Goal: Find specific page/section

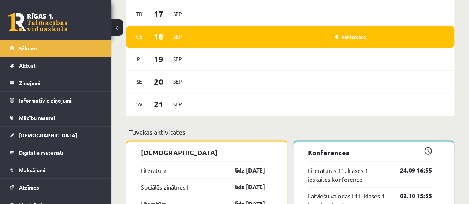
scroll to position [542, 0]
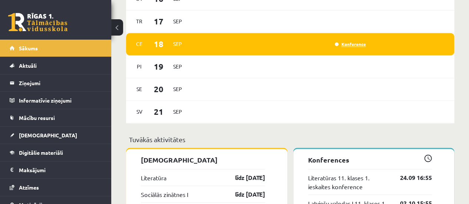
click at [355, 45] on link "Konference" at bounding box center [350, 44] width 31 height 6
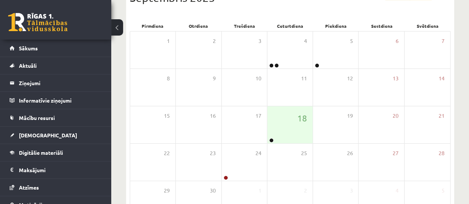
scroll to position [98, 0]
click at [281, 128] on div "18" at bounding box center [289, 124] width 45 height 37
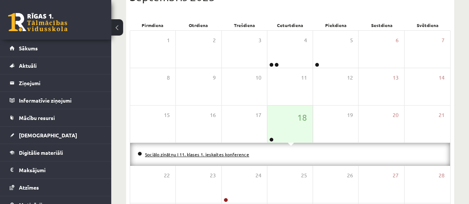
click at [216, 153] on link "Sociālo zinātņu I 11. klases 1. ieskaites konference" at bounding box center [197, 155] width 104 height 6
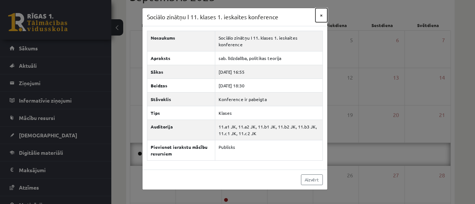
click at [320, 17] on button "×" at bounding box center [321, 15] width 12 height 14
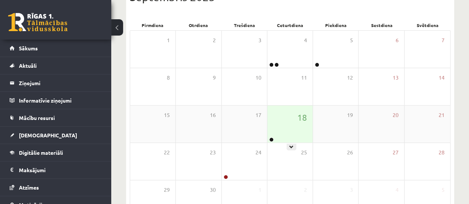
click at [303, 136] on div "18" at bounding box center [289, 124] width 45 height 37
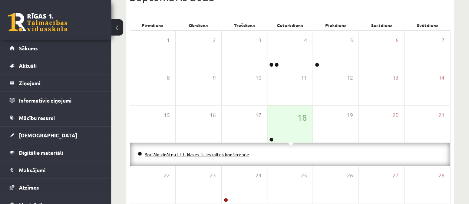
click at [211, 154] on link "Sociālo zinātņu I 11. klases 1. ieskaites konference" at bounding box center [197, 155] width 104 height 6
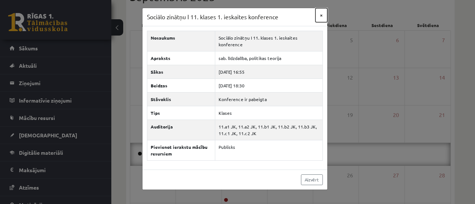
click at [324, 14] on button "×" at bounding box center [321, 15] width 12 height 14
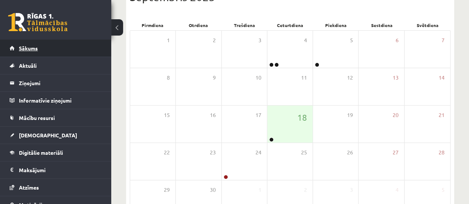
click at [59, 51] on link "Sākums" at bounding box center [56, 48] width 92 height 17
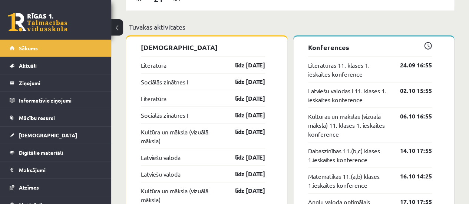
scroll to position [666, 0]
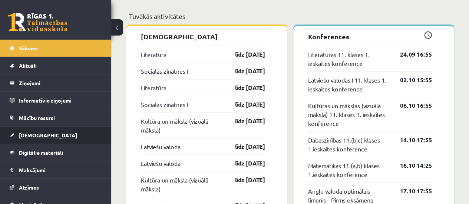
click at [90, 131] on link "[DEMOGRAPHIC_DATA]" at bounding box center [56, 135] width 92 height 17
